Goal: Information Seeking & Learning: Learn about a topic

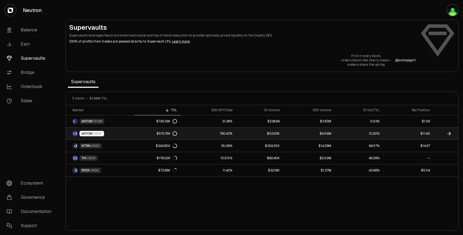
click at [312, 135] on link "$4.56M" at bounding box center [309, 134] width 52 height 12
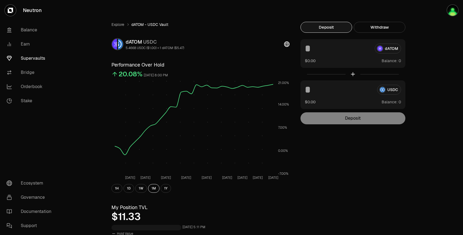
click at [48, 58] on link "Supervaults" at bounding box center [30, 58] width 57 height 14
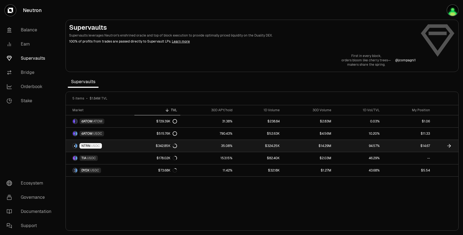
click at [211, 149] on link "35.08%" at bounding box center [208, 146] width 56 height 12
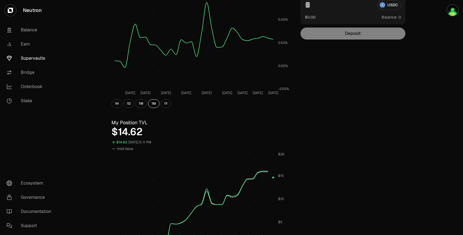
scroll to position [68, 0]
